Goal: Task Accomplishment & Management: Use online tool/utility

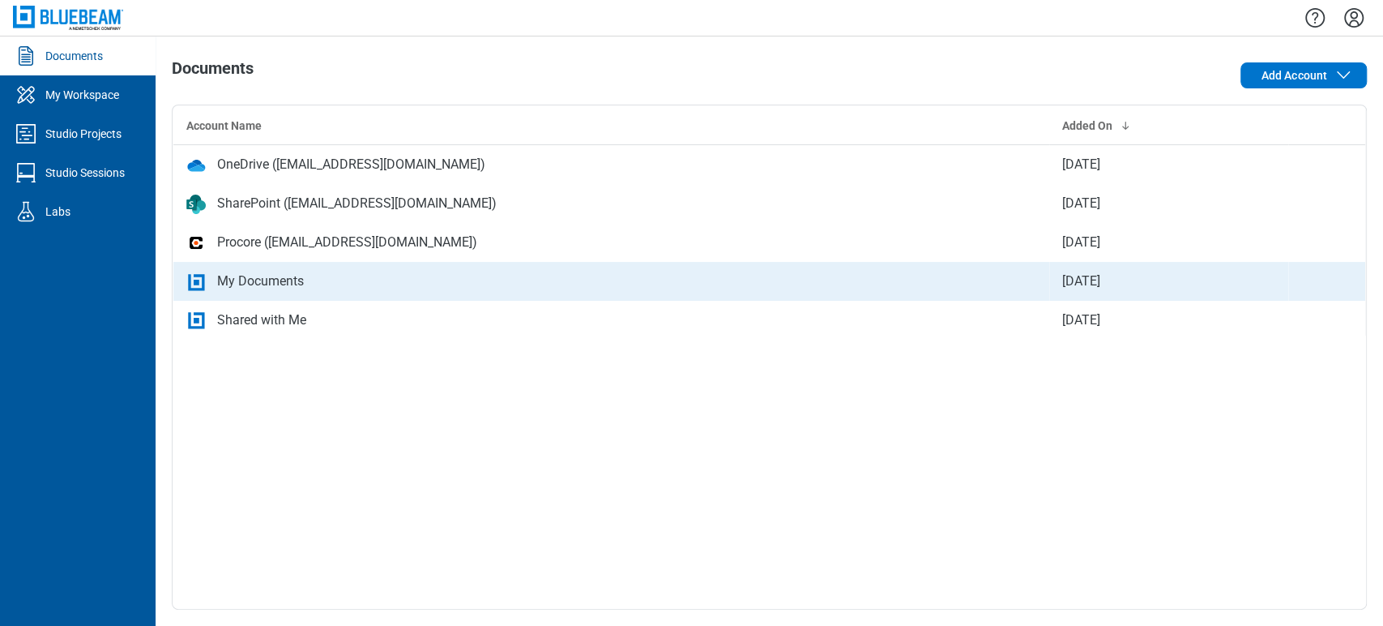
click at [194, 277] on icon "bb-data-table" at bounding box center [195, 281] width 19 height 19
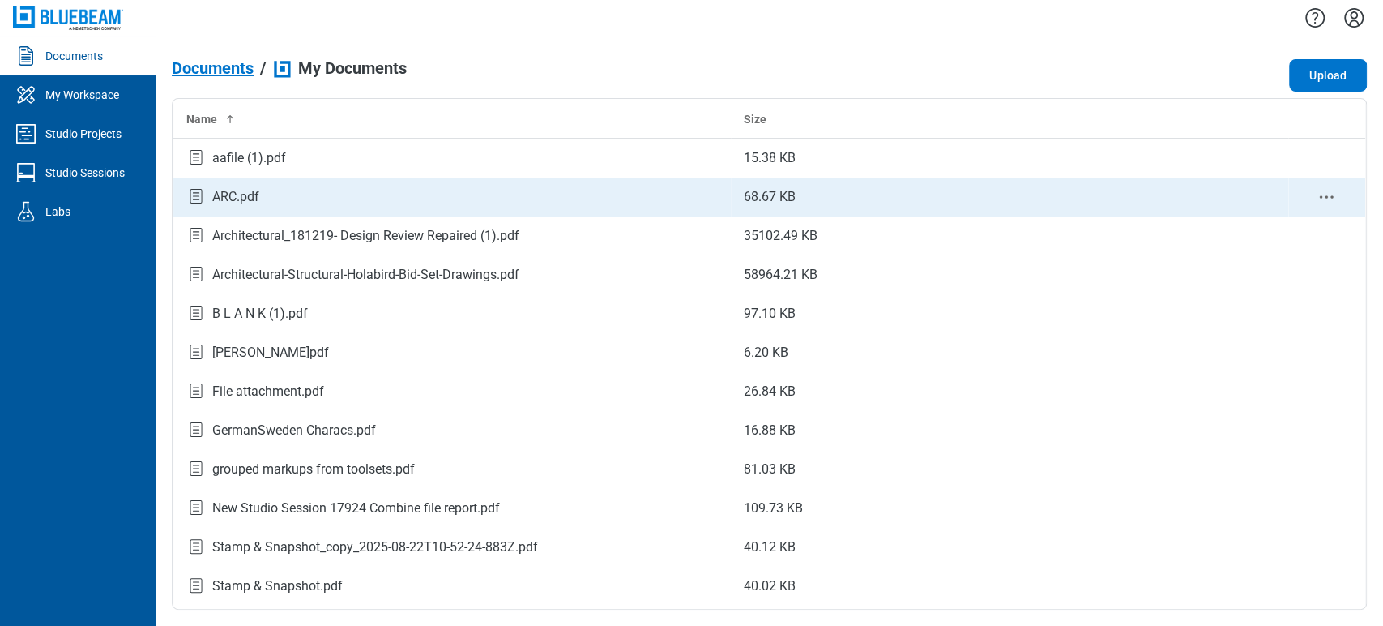
click at [218, 193] on div "ARC.pdf" at bounding box center [235, 196] width 47 height 19
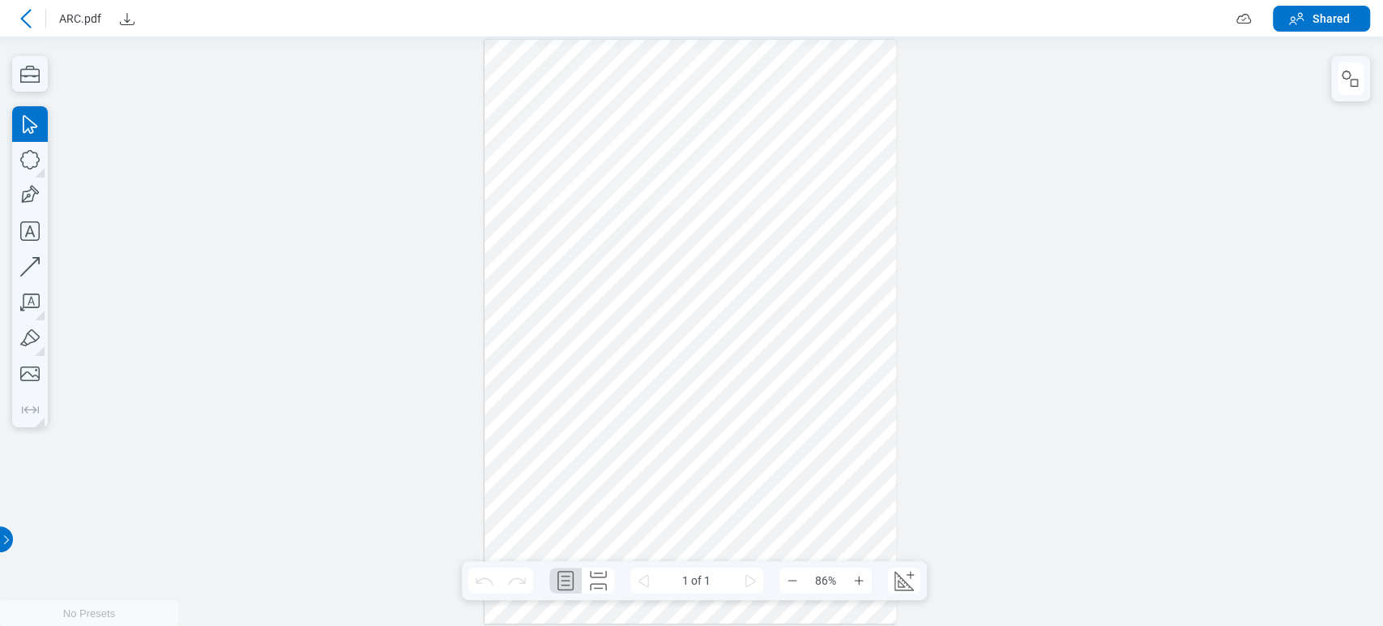
click at [12, 10] on header "ARC.pdf Shared" at bounding box center [691, 18] width 1383 height 36
click at [29, 33] on header "ARC.pdf Shared" at bounding box center [691, 18] width 1383 height 36
click at [32, 26] on icon at bounding box center [25, 18] width 19 height 19
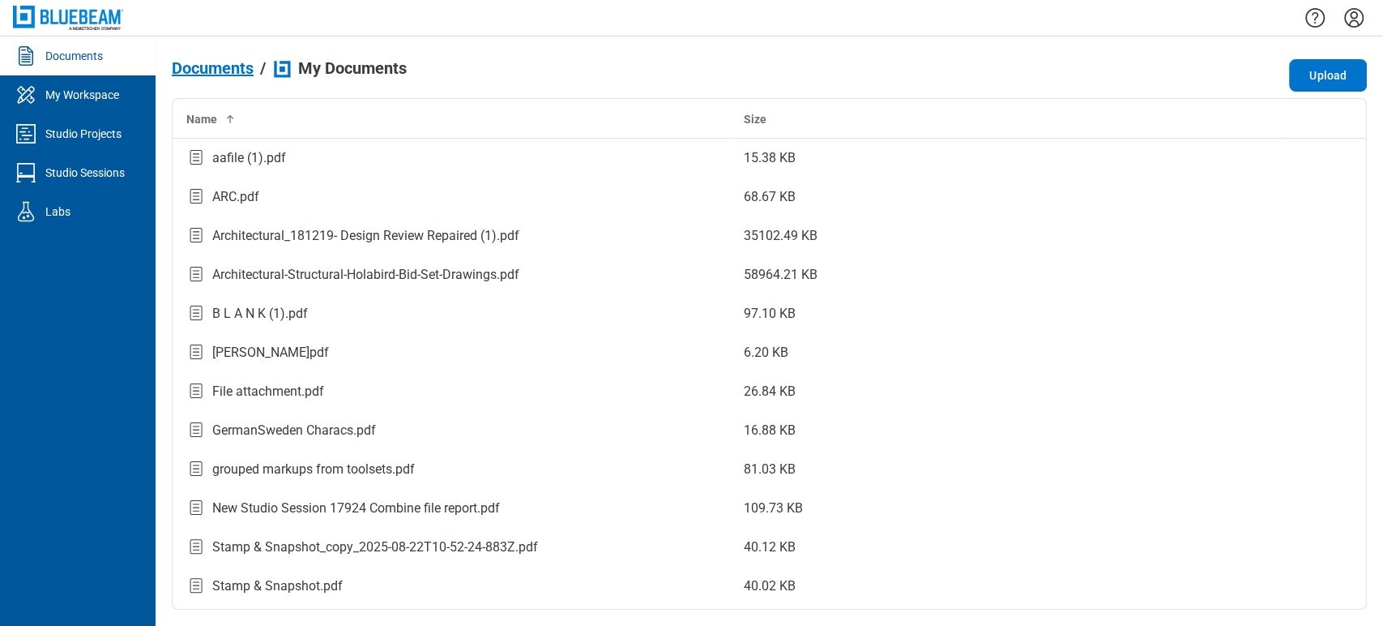
click at [1356, 11] on icon "Settings" at bounding box center [1354, 18] width 26 height 26
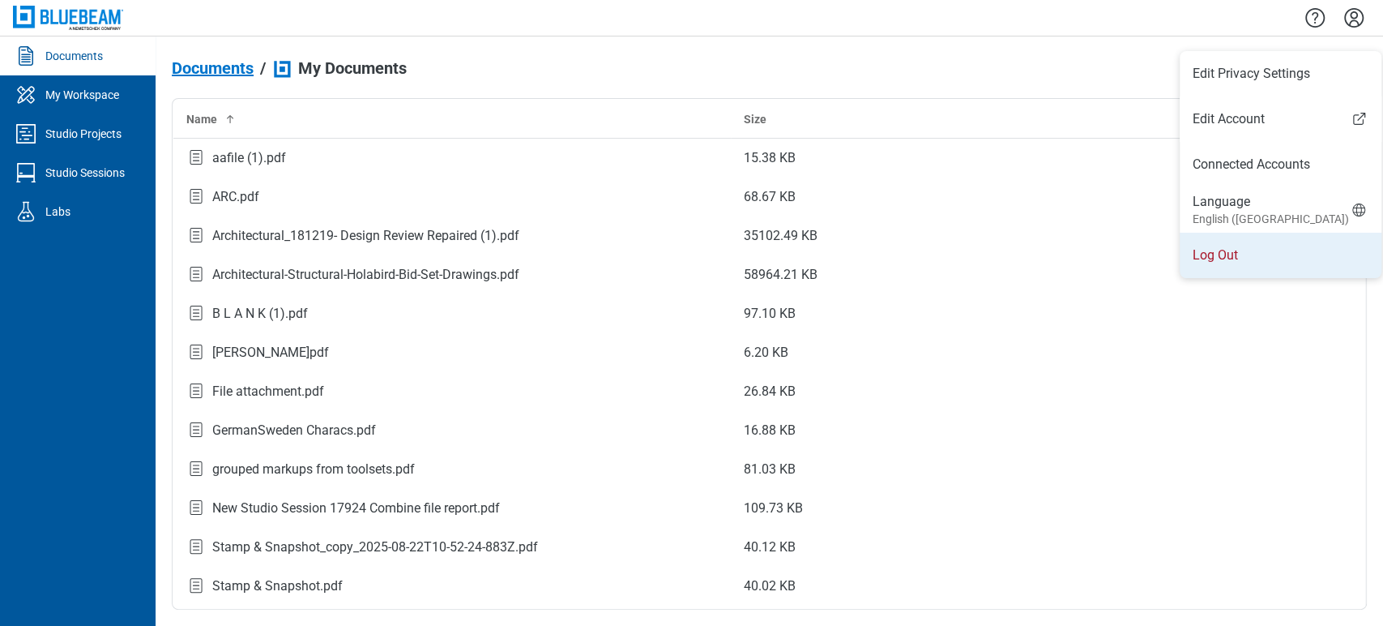
click at [1212, 269] on li "Log Out" at bounding box center [1281, 255] width 202 height 45
